Goal: Find specific page/section: Find specific page/section

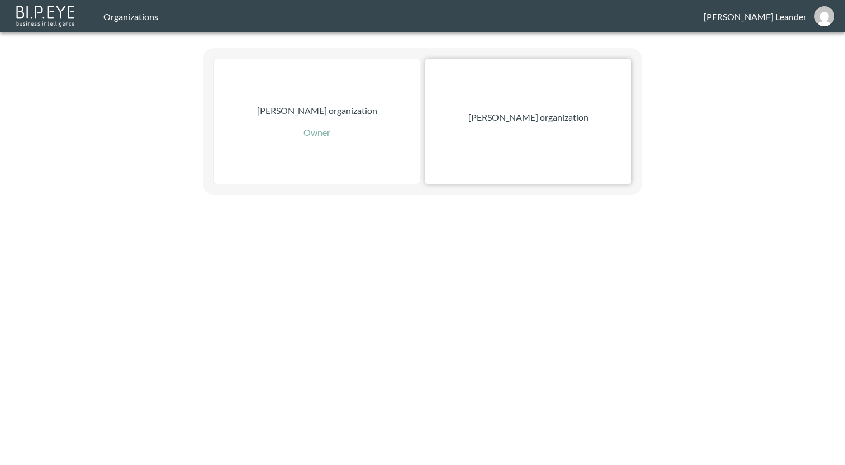
click at [498, 112] on p "[PERSON_NAME] organization" at bounding box center [528, 117] width 120 height 13
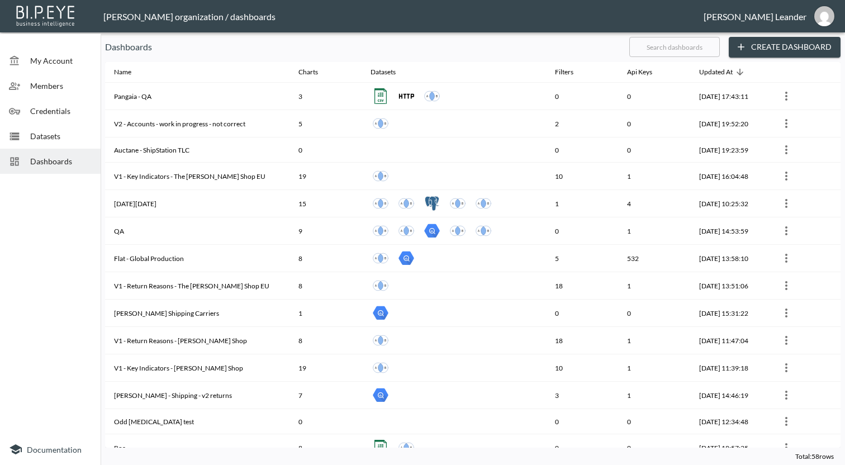
click at [58, 140] on span "Datasets" at bounding box center [60, 136] width 61 height 12
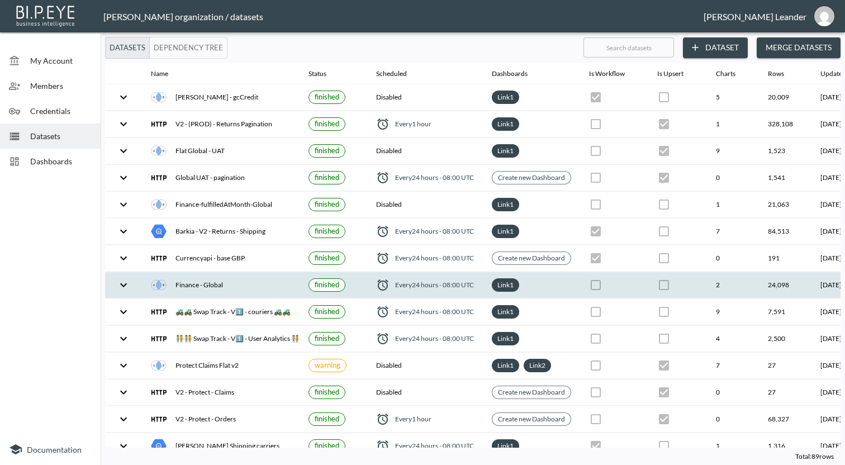
click at [122, 286] on icon "expand row" at bounding box center [123, 284] width 13 height 13
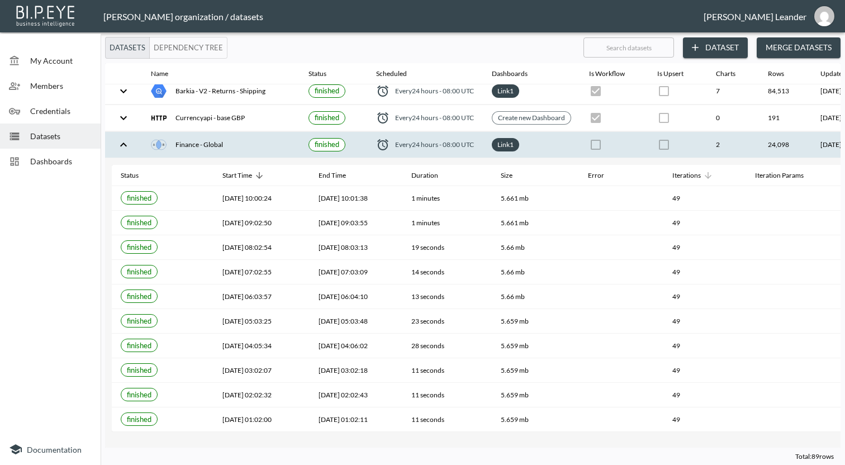
scroll to position [120, 0]
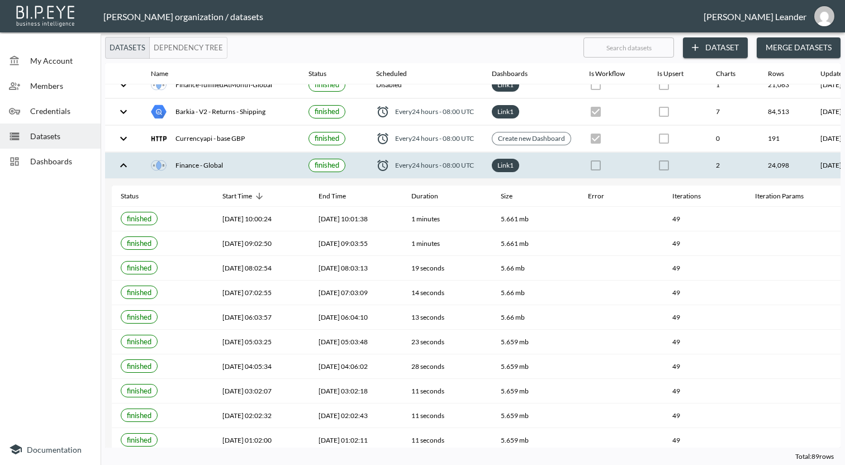
click at [122, 164] on icon "expand row" at bounding box center [123, 165] width 7 height 4
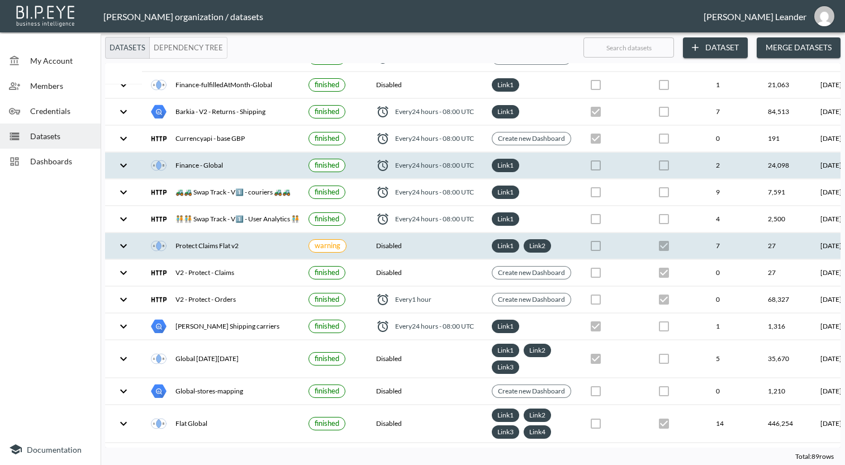
scroll to position [0, 0]
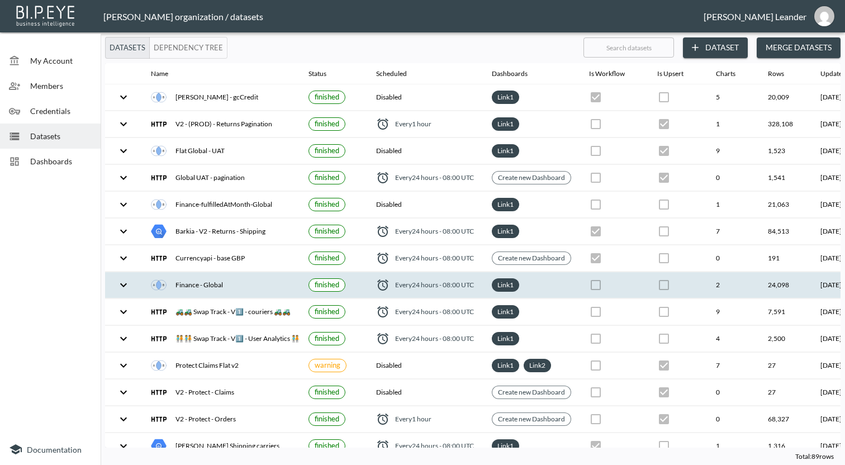
click at [599, 46] on input "text" at bounding box center [629, 48] width 91 height 28
type input "<"
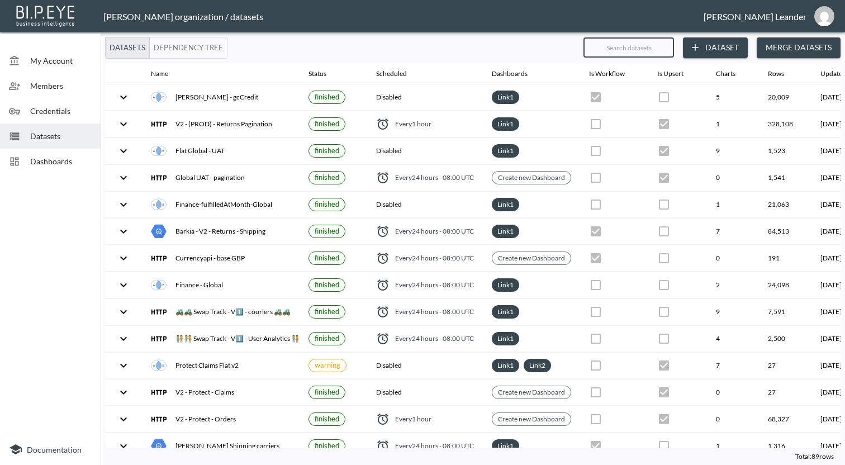
type input "F"
checkbox input "false"
checkbox input "true"
checkbox input "false"
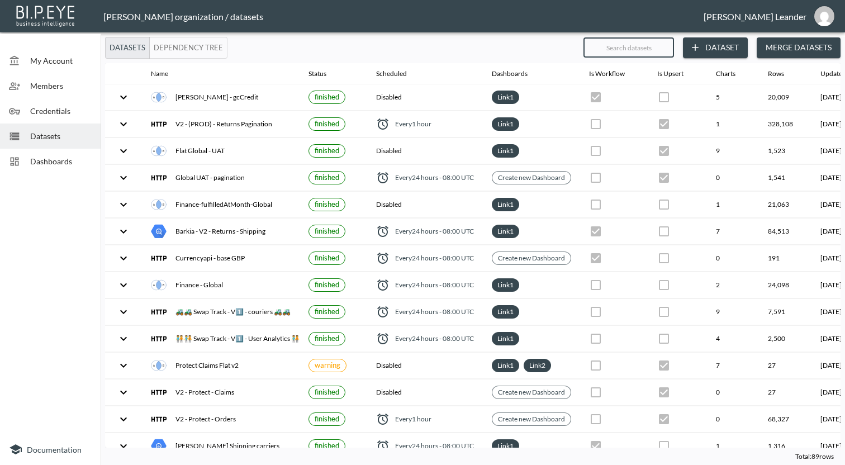
checkbox input "true"
checkbox input "false"
checkbox input "true"
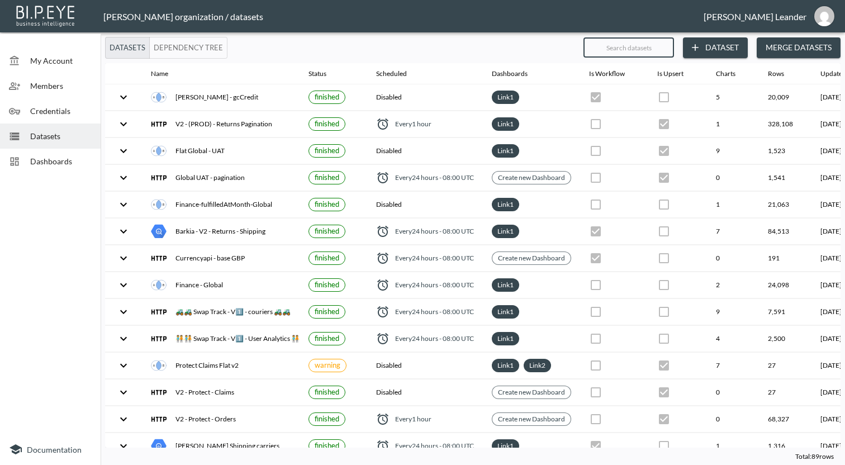
checkbox input "false"
checkbox input "true"
checkbox input "false"
checkbox input "true"
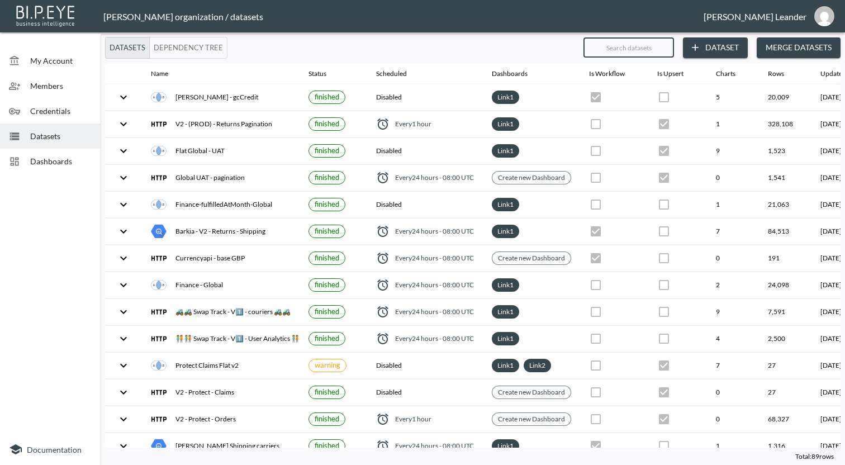
checkbox input "false"
checkbox input "true"
checkbox input "false"
checkbox input "true"
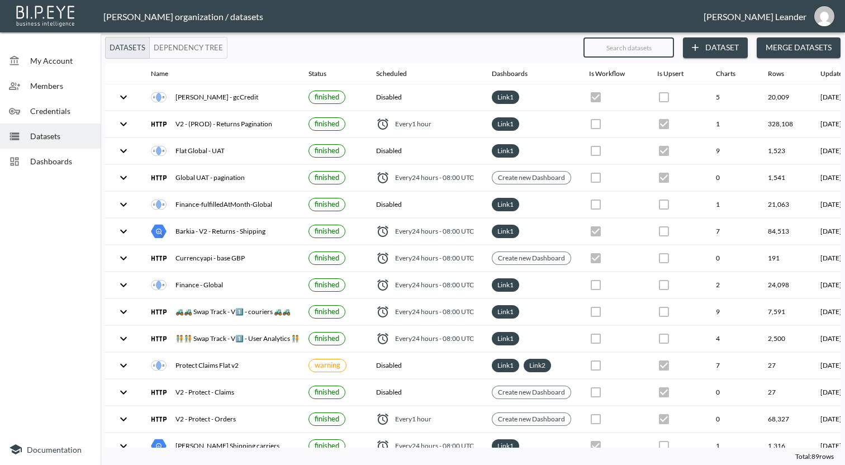
checkbox input "true"
checkbox input "false"
checkbox input "true"
checkbox input "false"
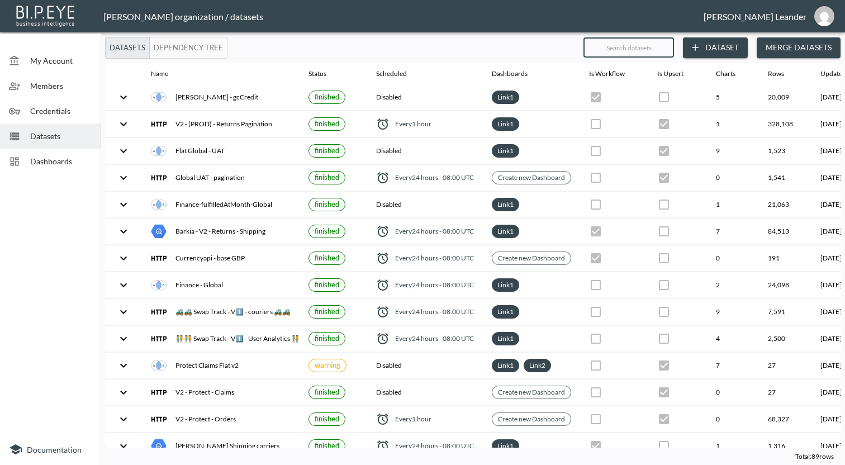
checkbox input "true"
checkbox input "false"
checkbox input "true"
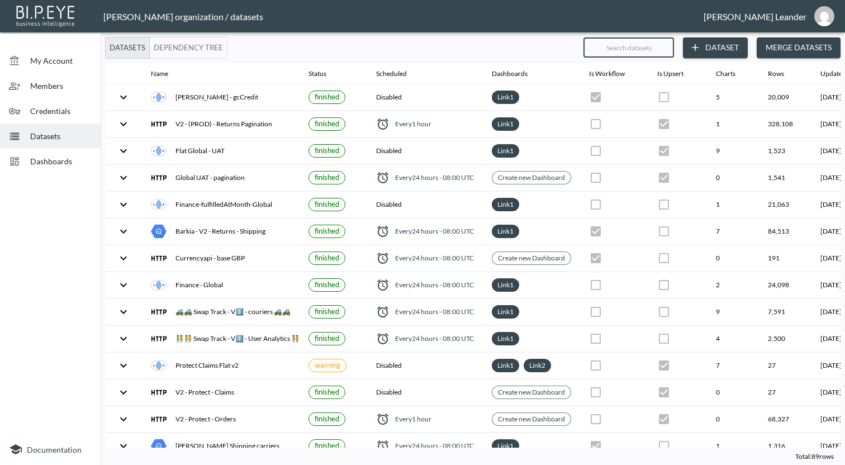
checkbox input "true"
checkbox input "false"
checkbox input "true"
checkbox input "false"
checkbox input "true"
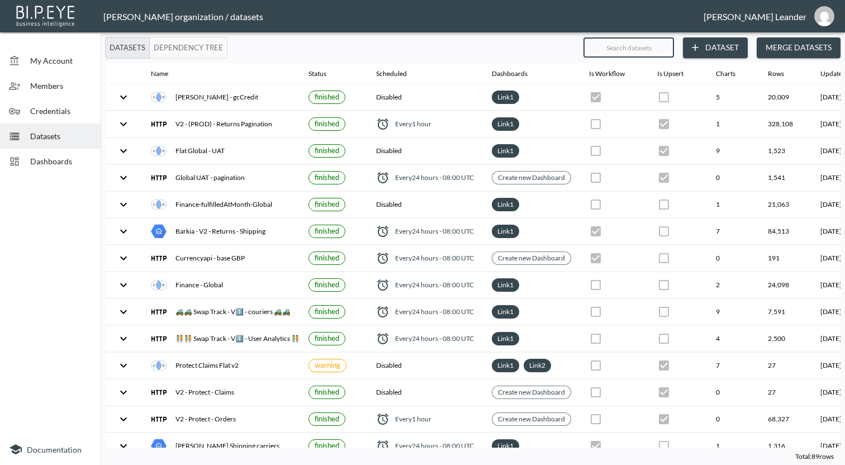
checkbox input "false"
checkbox input "true"
checkbox input "false"
type input "Fi"
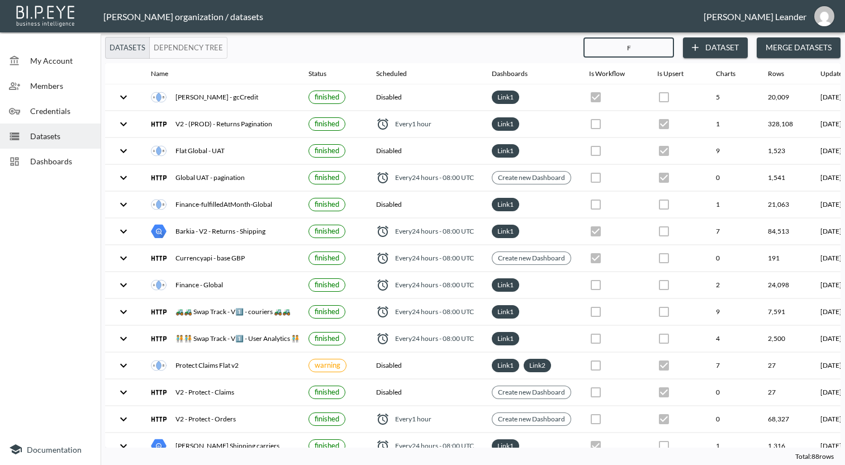
checkbox input "true"
checkbox input "false"
checkbox input "true"
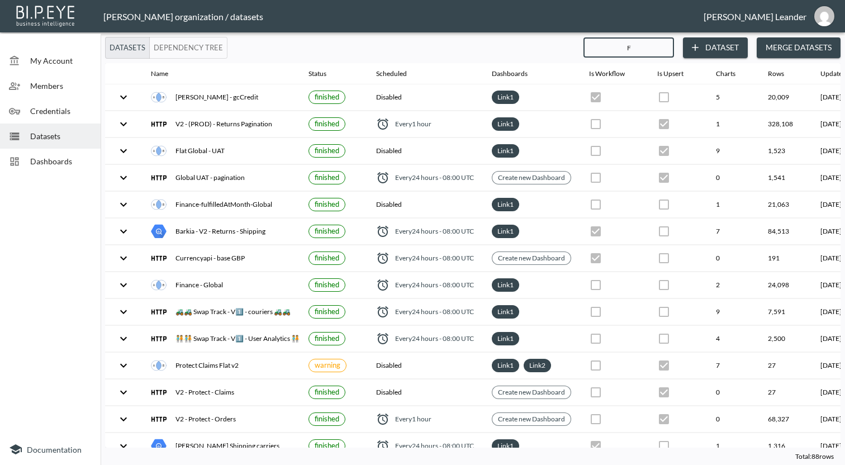
checkbox input "false"
checkbox input "true"
checkbox input "false"
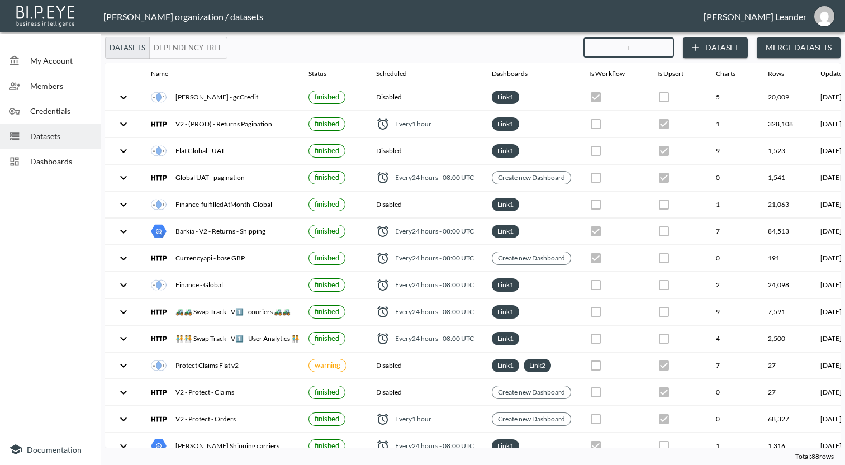
checkbox input "true"
checkbox input "false"
checkbox input "true"
checkbox input "false"
checkbox input "true"
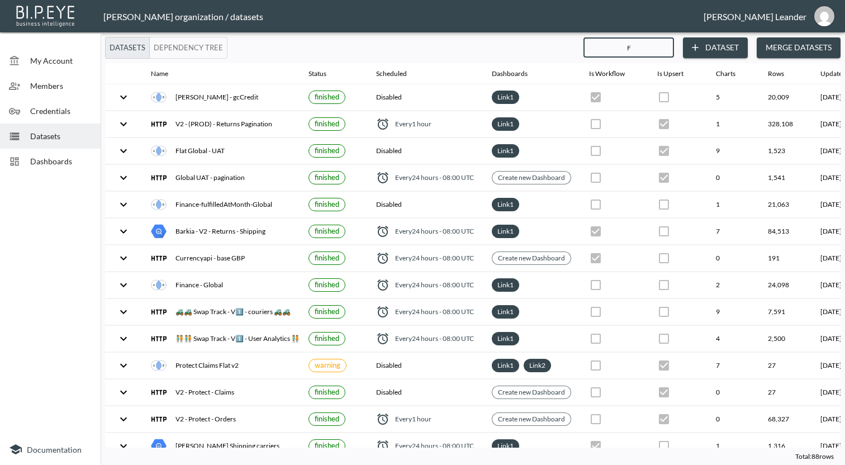
checkbox input "false"
checkbox input "true"
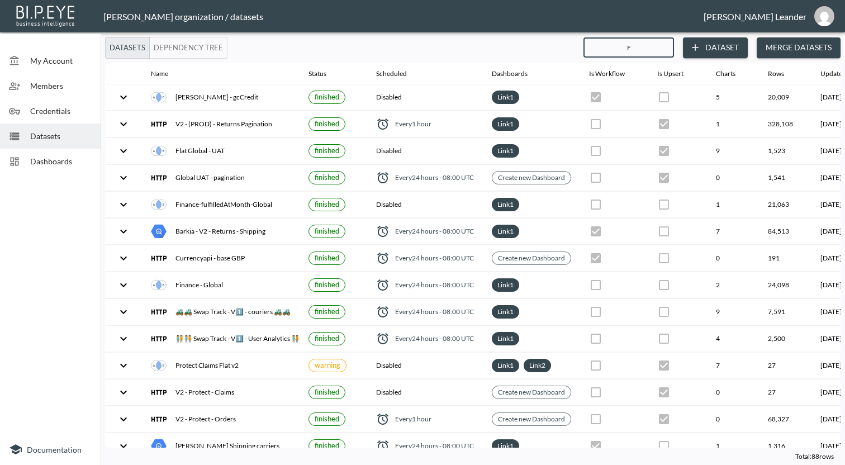
checkbox input "true"
checkbox input "false"
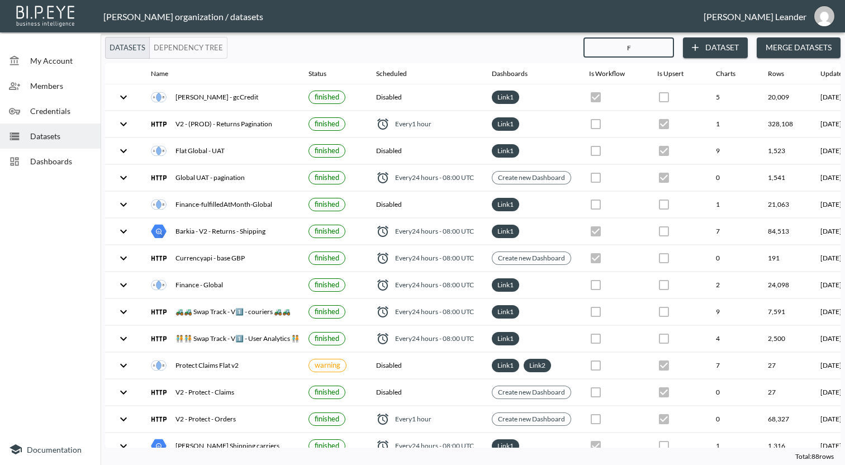
checkbox input "false"
checkbox input "true"
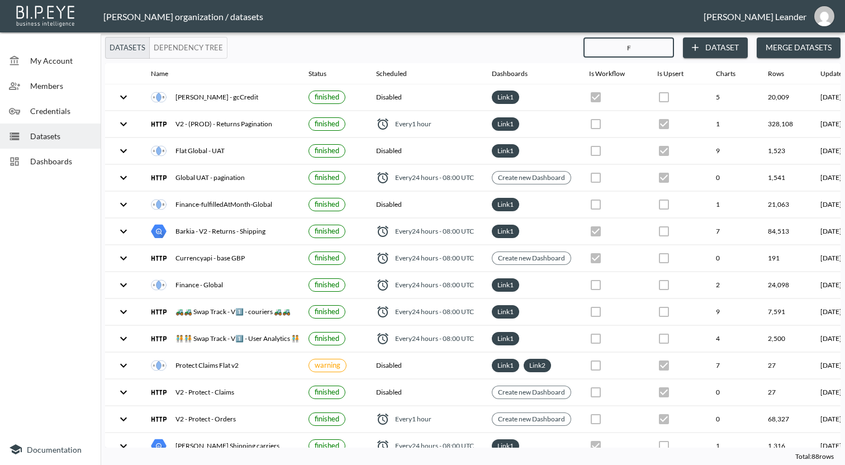
checkbox input "false"
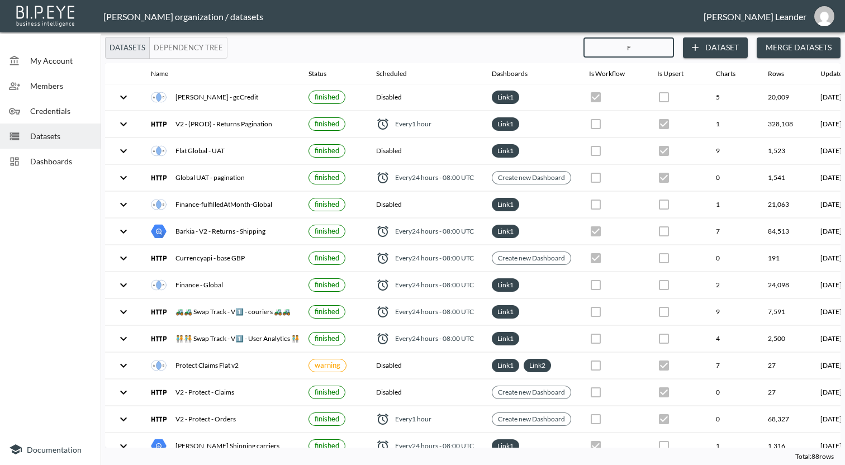
checkbox input "true"
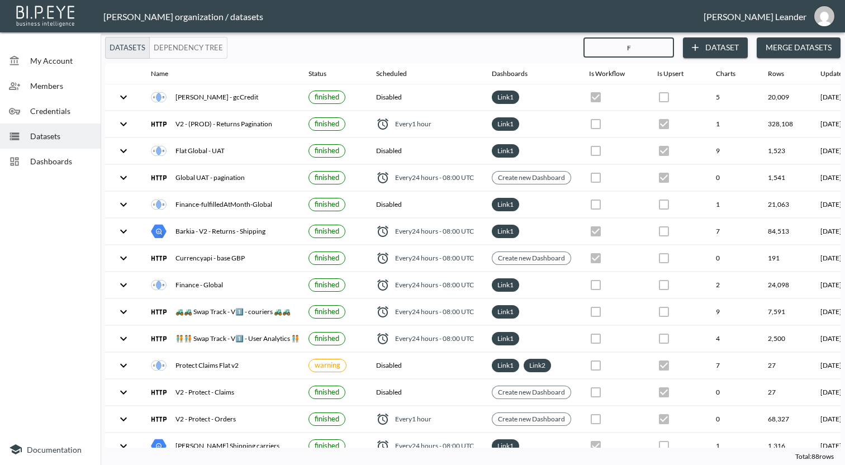
checkbox input "true"
checkbox input "false"
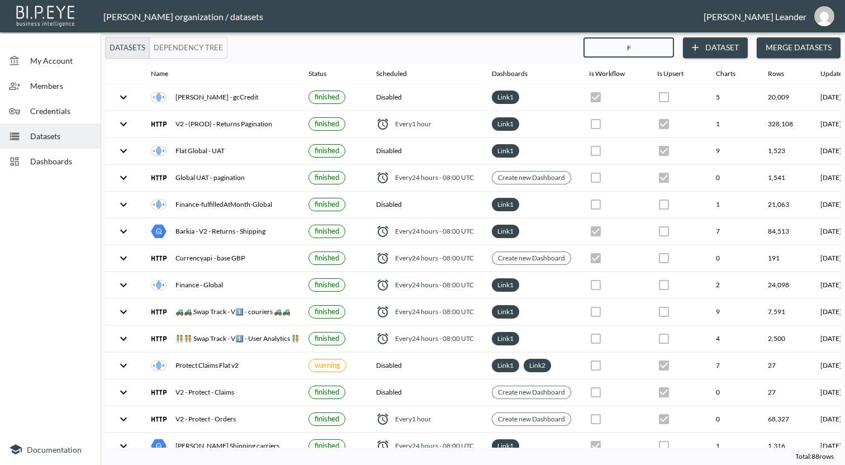
checkbox input "false"
checkbox input "true"
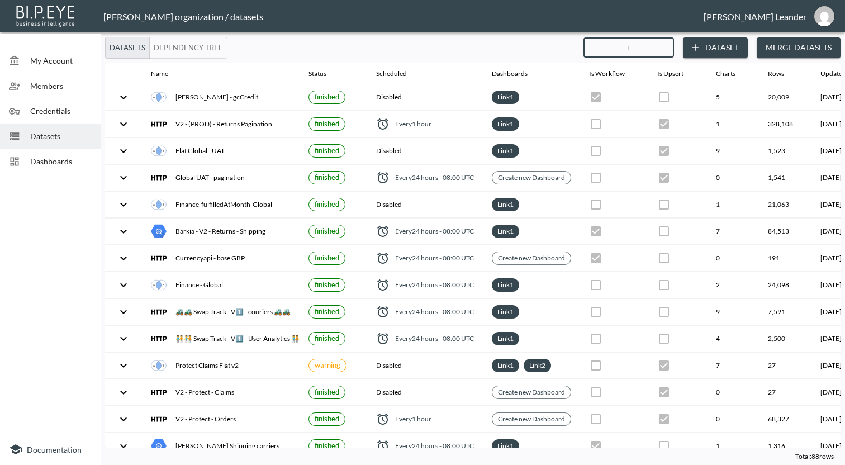
checkbox input "false"
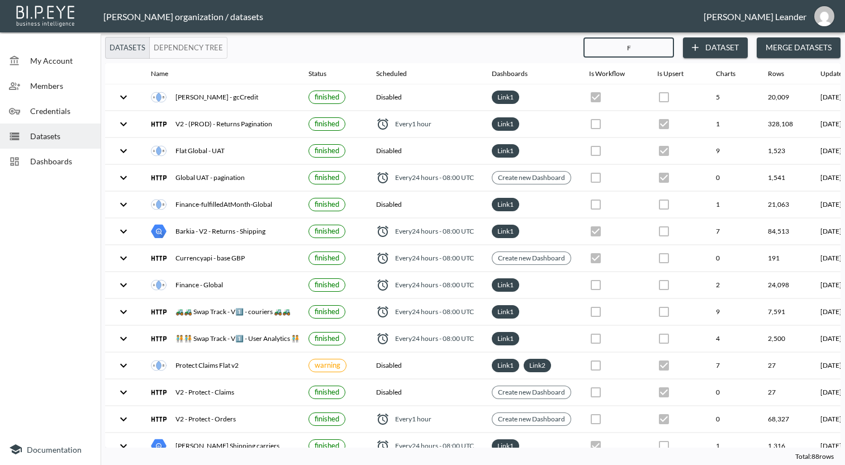
checkbox input "false"
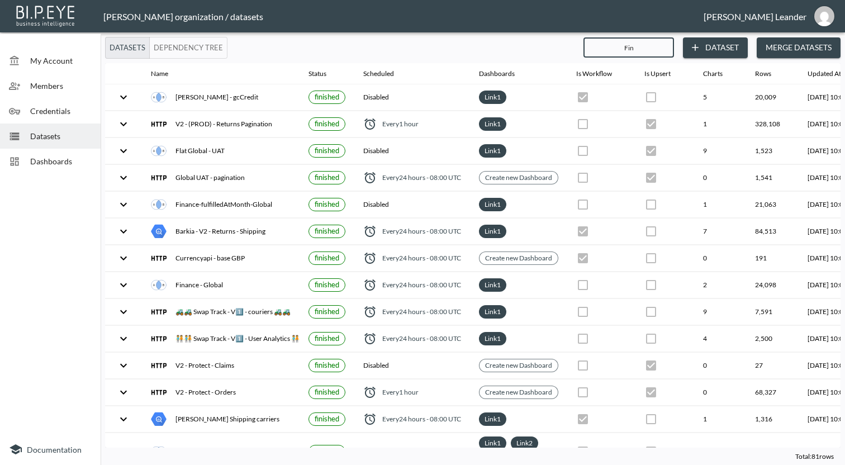
type input "Fina"
checkbox input "false"
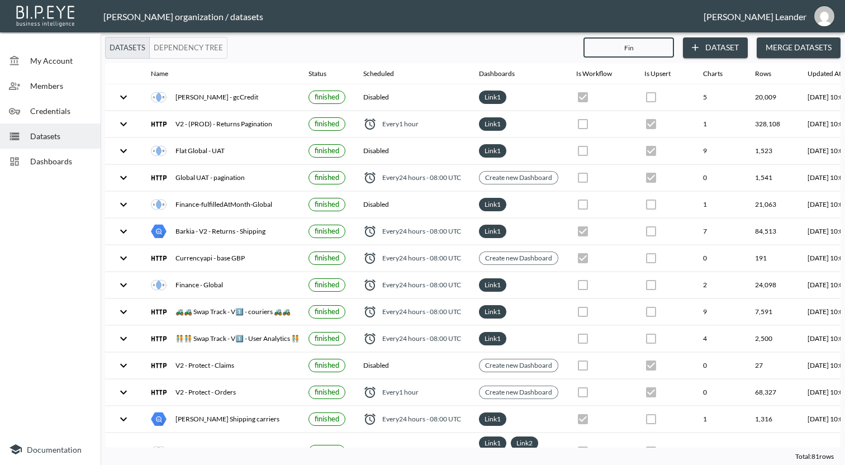
checkbox input "false"
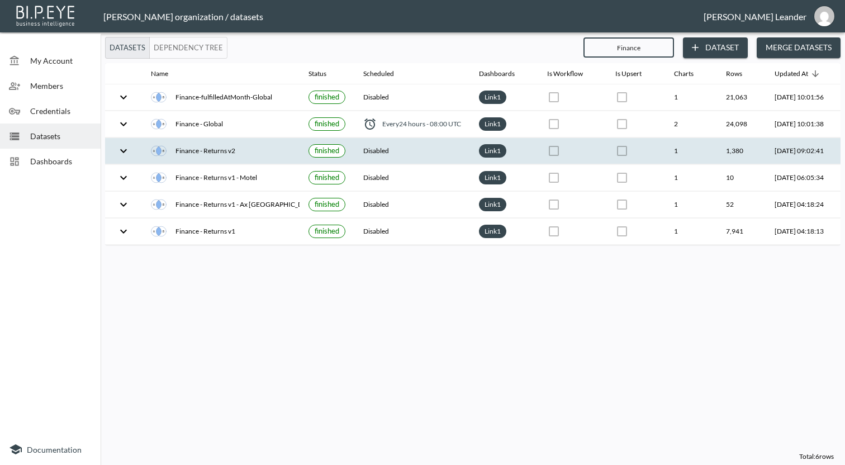
type input "Finance"
click at [119, 149] on icon "expand row" at bounding box center [123, 150] width 13 height 13
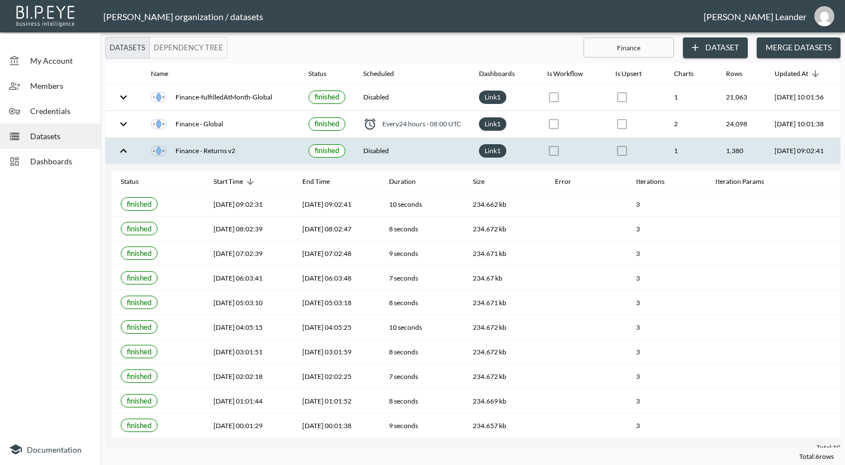
click at [122, 154] on icon "expand row" at bounding box center [123, 150] width 13 height 13
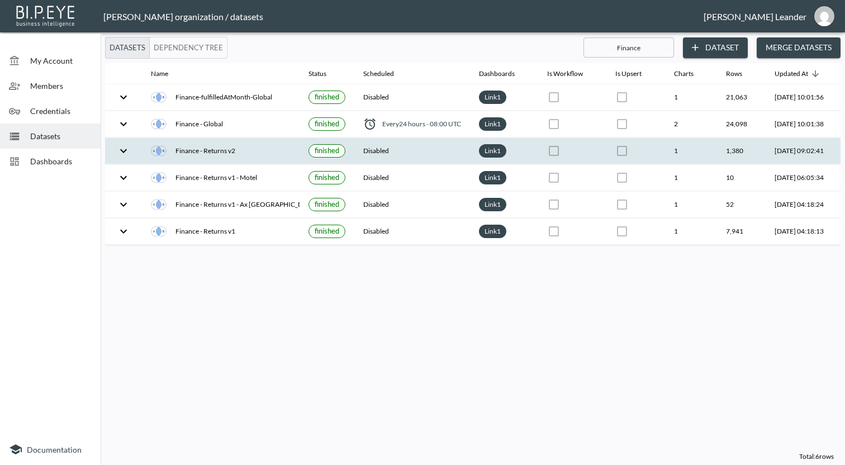
click at [201, 42] on button "Dependency Tree" at bounding box center [188, 48] width 78 height 22
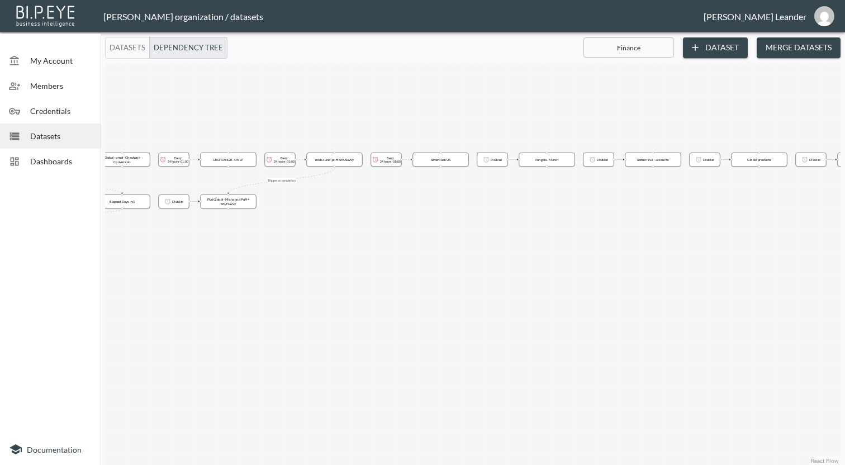
click at [127, 54] on button "Datasets" at bounding box center [127, 48] width 45 height 22
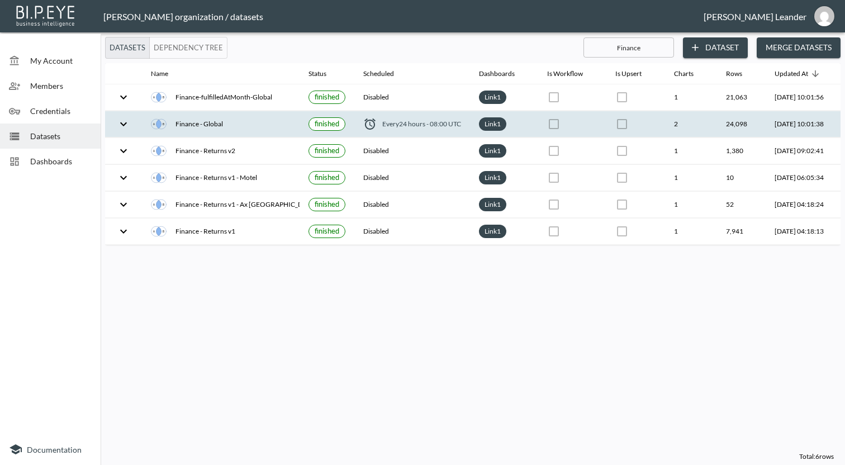
click at [195, 122] on div "Finance - Global" at bounding box center [221, 124] width 140 height 16
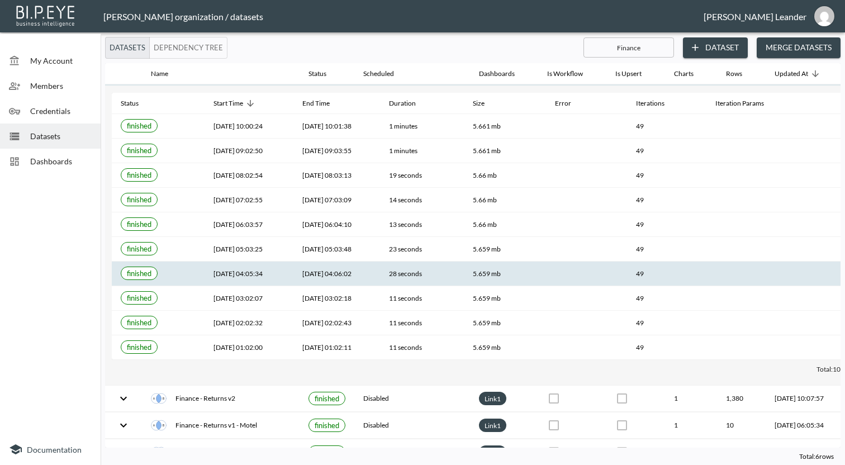
scroll to position [51, 0]
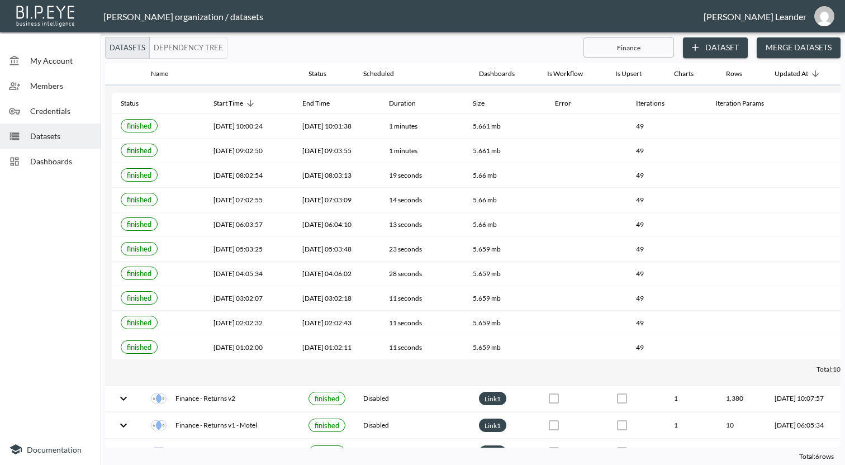
click at [63, 58] on span "My Account" at bounding box center [60, 61] width 61 height 12
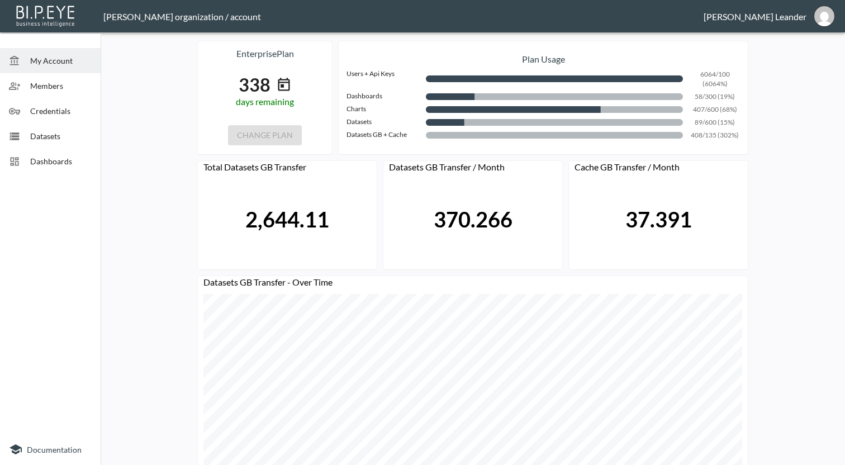
click at [44, 91] on span "Members" at bounding box center [60, 86] width 61 height 12
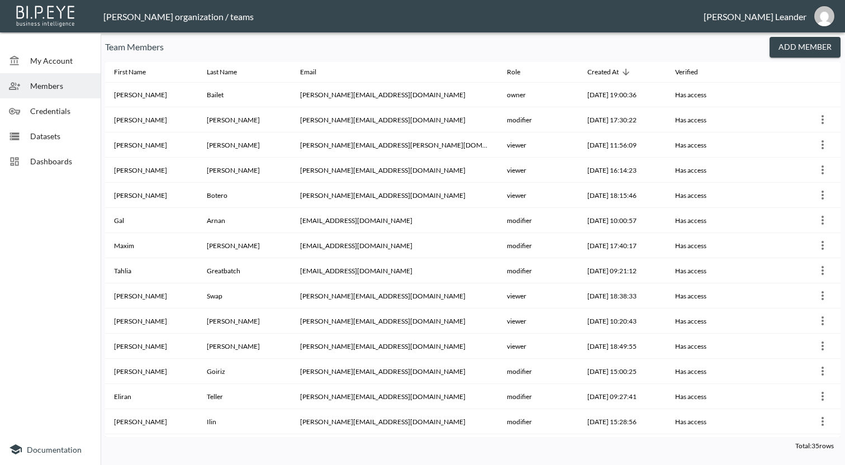
click at [55, 158] on span "Dashboards" at bounding box center [60, 161] width 61 height 12
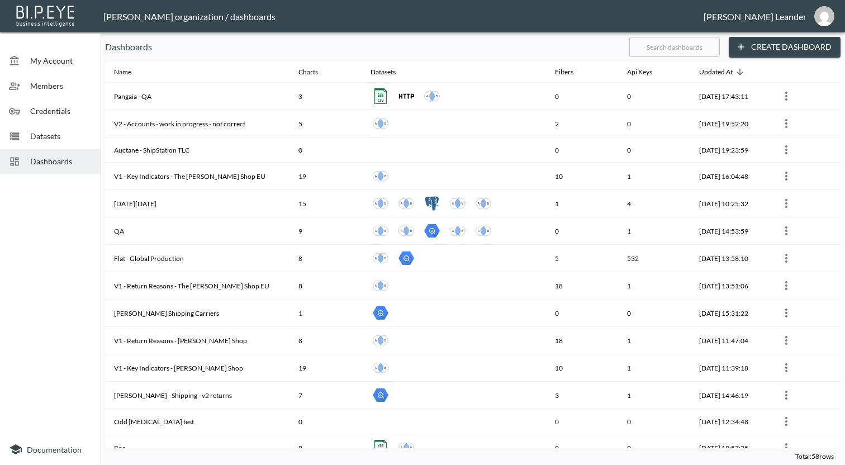
click at [662, 46] on input "text" at bounding box center [674, 47] width 91 height 28
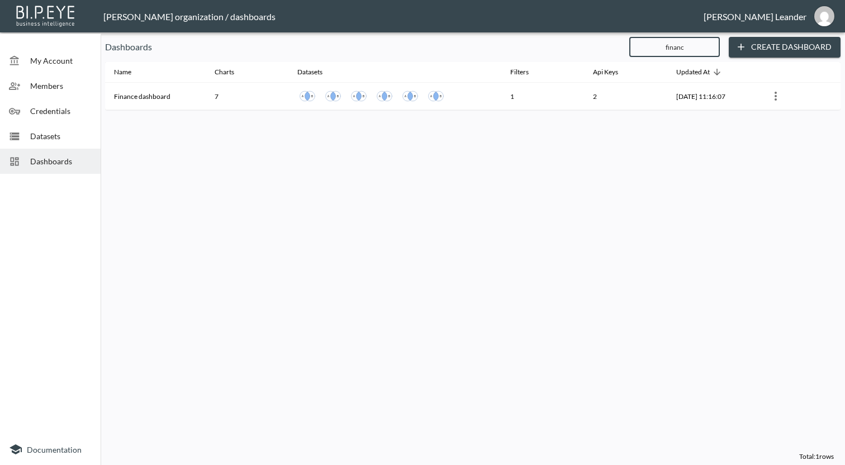
type input "finance"
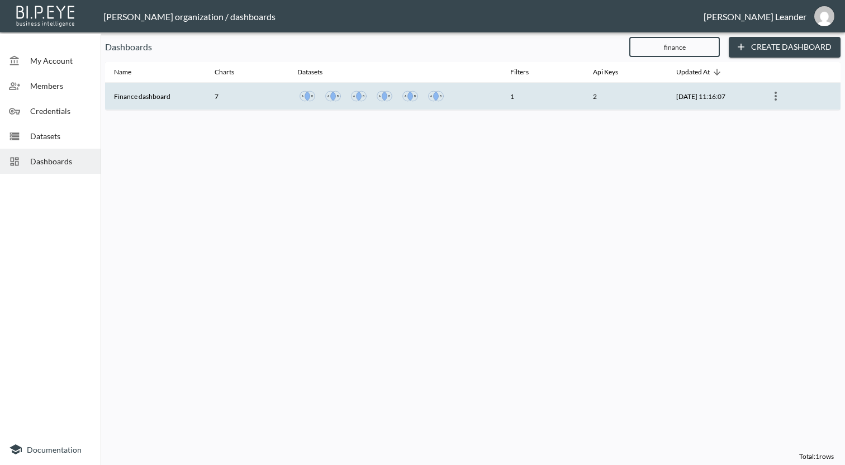
drag, startPoint x: 665, startPoint y: 45, endPoint x: 168, endPoint y: 94, distance: 499.4
click at [168, 94] on th "Finance dashboard" at bounding box center [155, 96] width 101 height 27
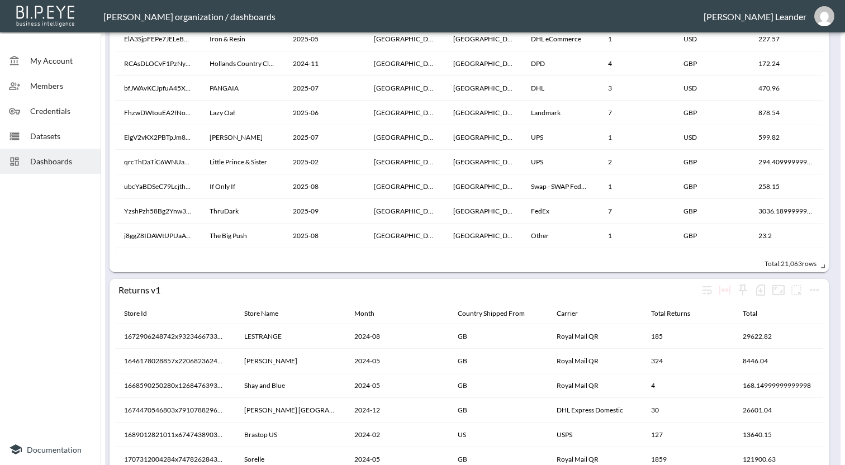
scroll to position [371, 0]
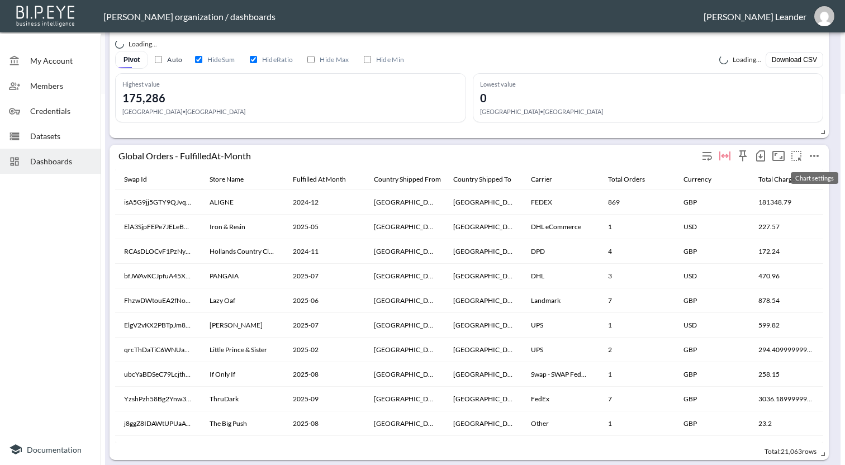
click at [817, 156] on icon "more" at bounding box center [814, 156] width 9 height 2
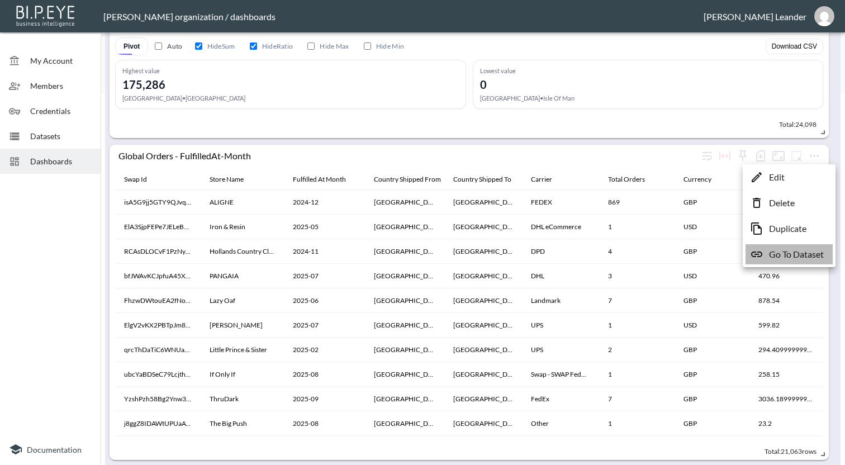
click at [820, 257] on p "Go To Dataset" at bounding box center [796, 254] width 55 height 13
